Goal: Transaction & Acquisition: Book appointment/travel/reservation

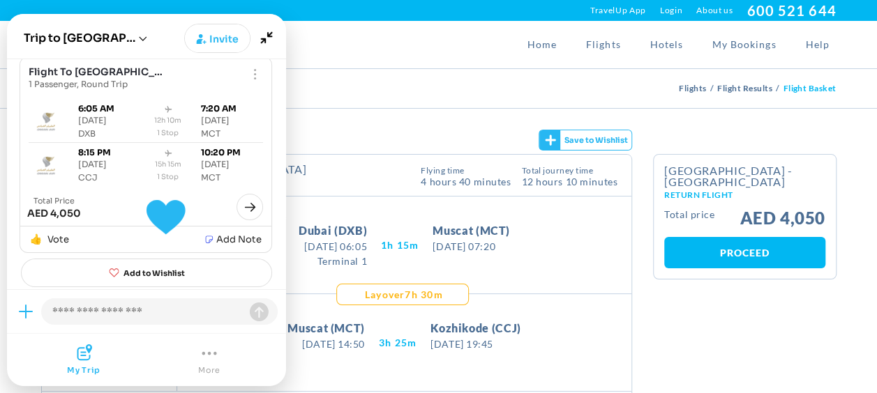
scroll to position [33, 0]
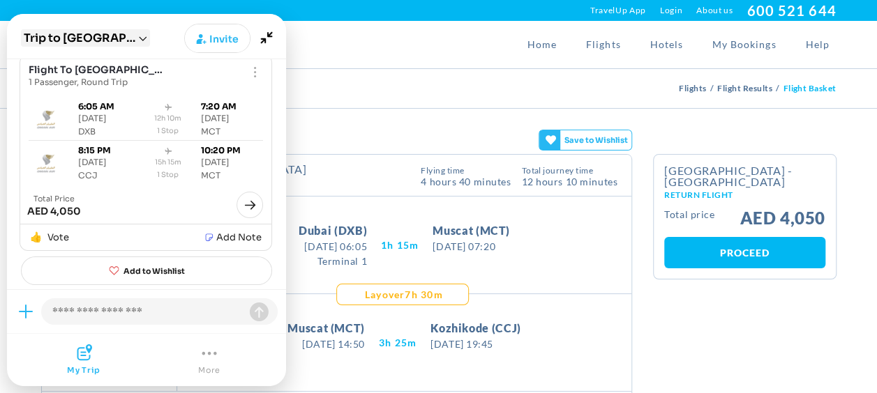
click at [79, 42] on button "Trip to Muscat" at bounding box center [80, 38] width 112 height 15
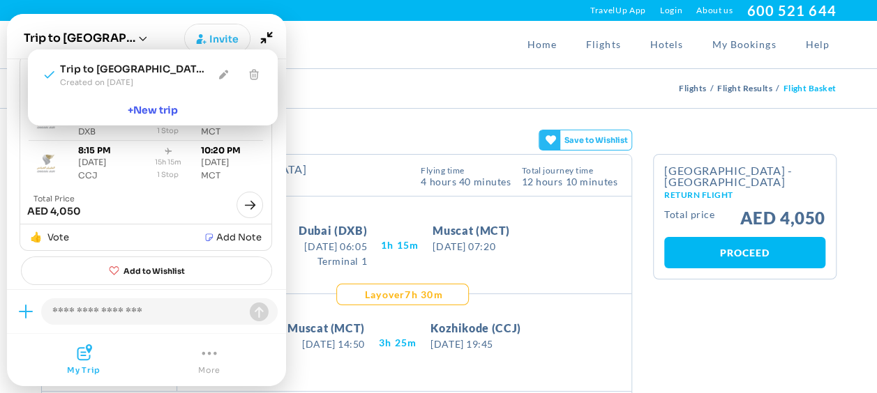
click at [413, 94] on div "Flight Basket Flights Flight Results Flight Basket" at bounding box center [439, 88] width 816 height 39
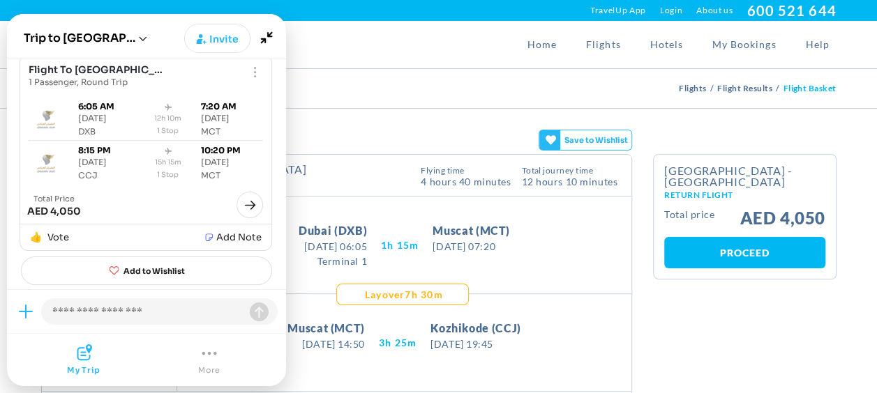
click at [208, 368] on span "More" at bounding box center [209, 370] width 22 height 10
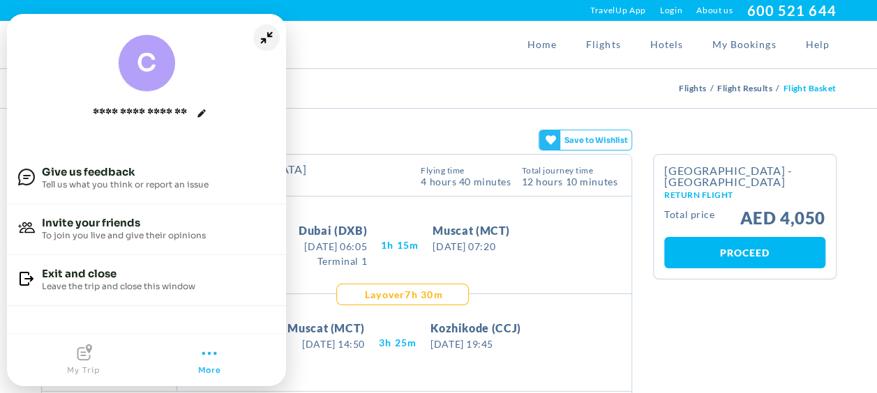
click at [263, 38] on icon "Minimize" at bounding box center [266, 37] width 27 height 27
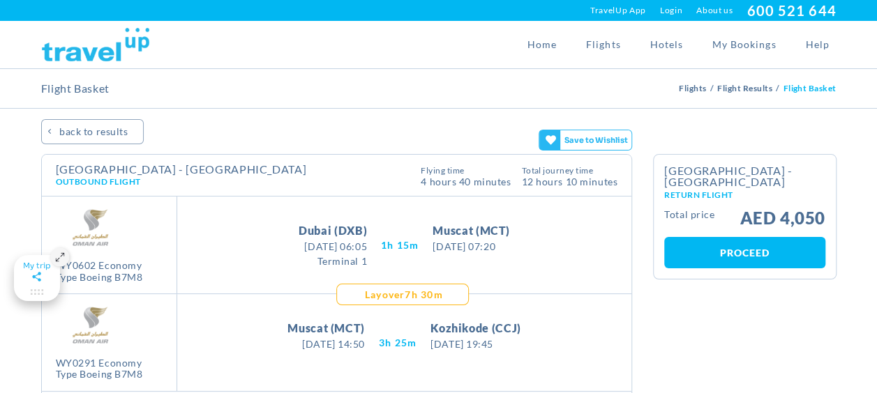
click at [37, 276] on icon "Maximize" at bounding box center [37, 277] width 15 height 13
click at [54, 264] on span "Ctrl + K" at bounding box center [60, 257] width 19 height 19
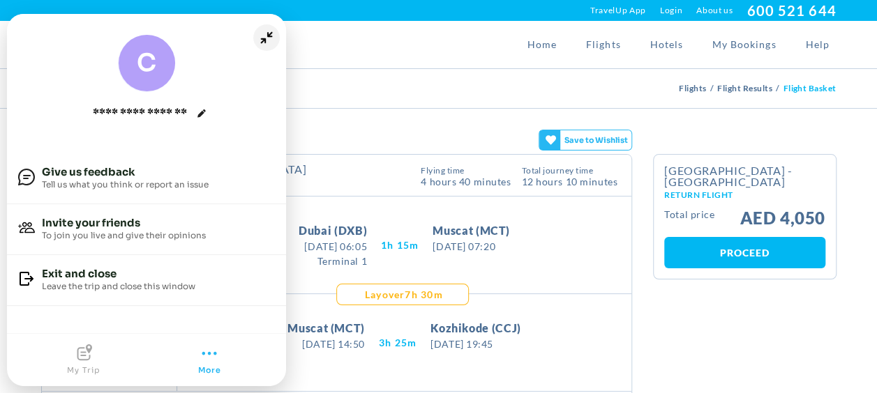
click at [268, 45] on icon "Minimize" at bounding box center [266, 37] width 27 height 27
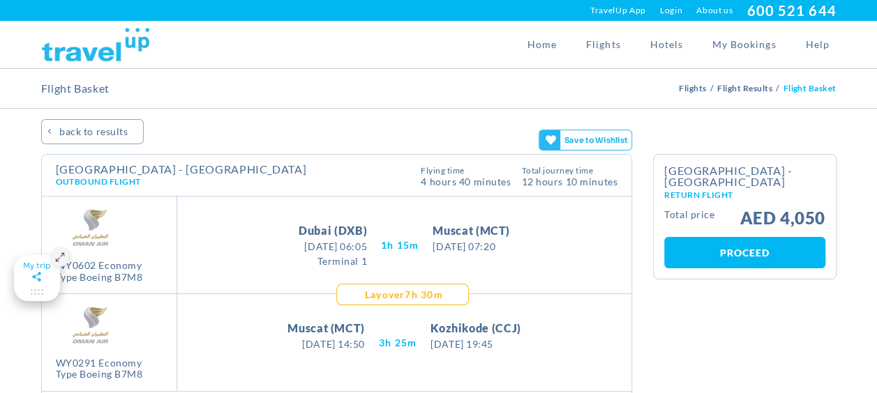
click at [57, 139] on link "BACK TO RESULTS" at bounding box center [92, 131] width 103 height 25
